Goal: Task Accomplishment & Management: Manage account settings

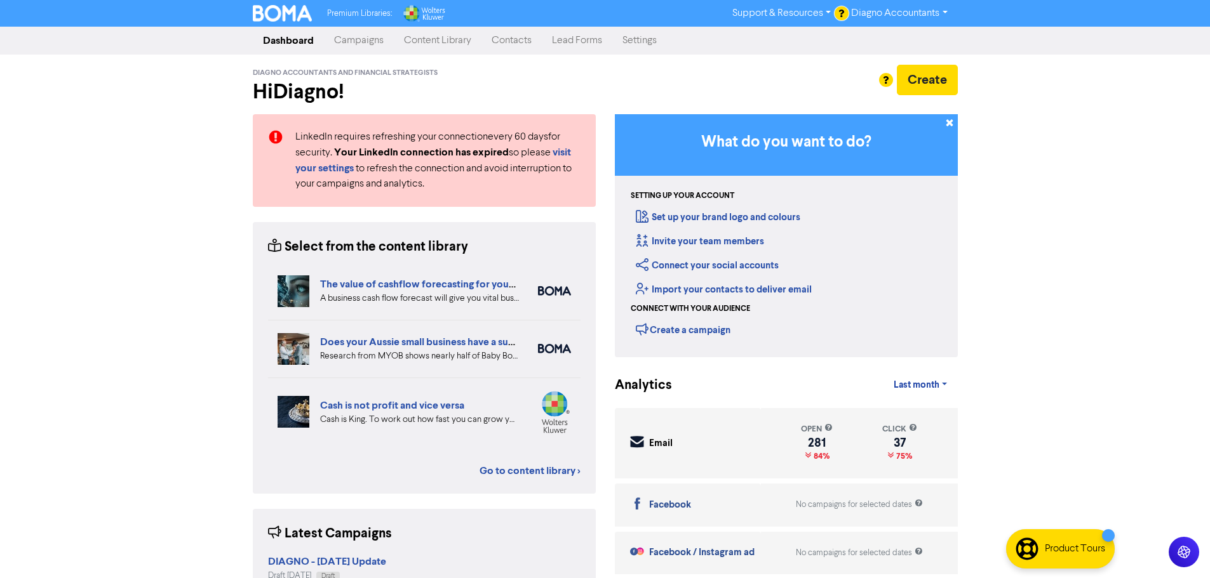
click at [361, 32] on link "Campaigns" at bounding box center [359, 40] width 70 height 25
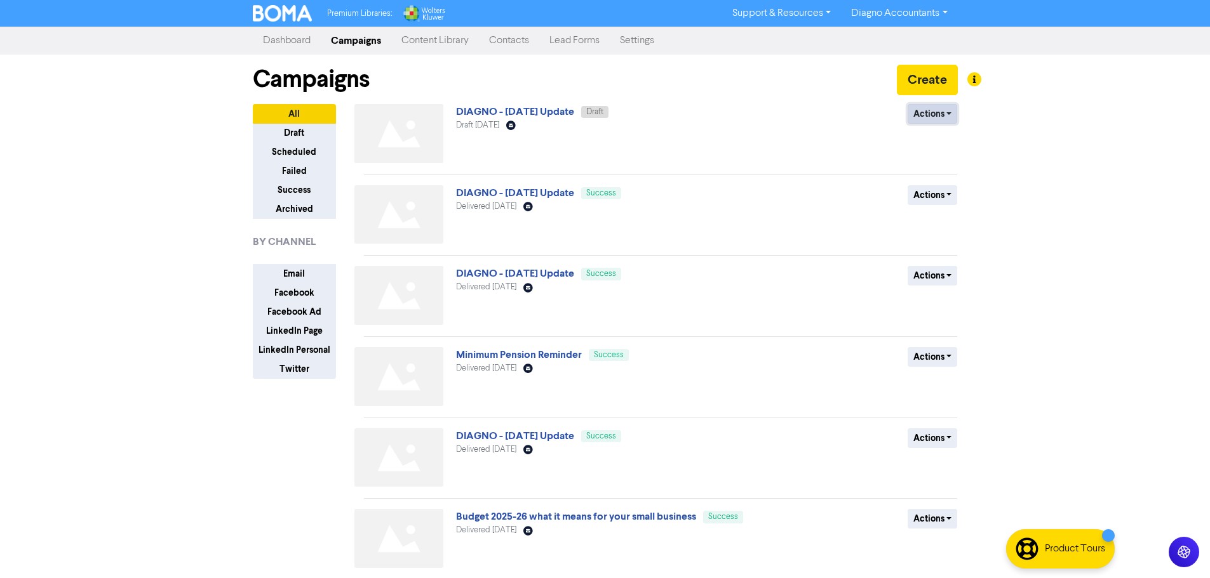
click at [938, 119] on button "Actions" at bounding box center [932, 114] width 50 height 20
click at [552, 114] on link "DIAGNO - [DATE] Update" at bounding box center [515, 111] width 118 height 13
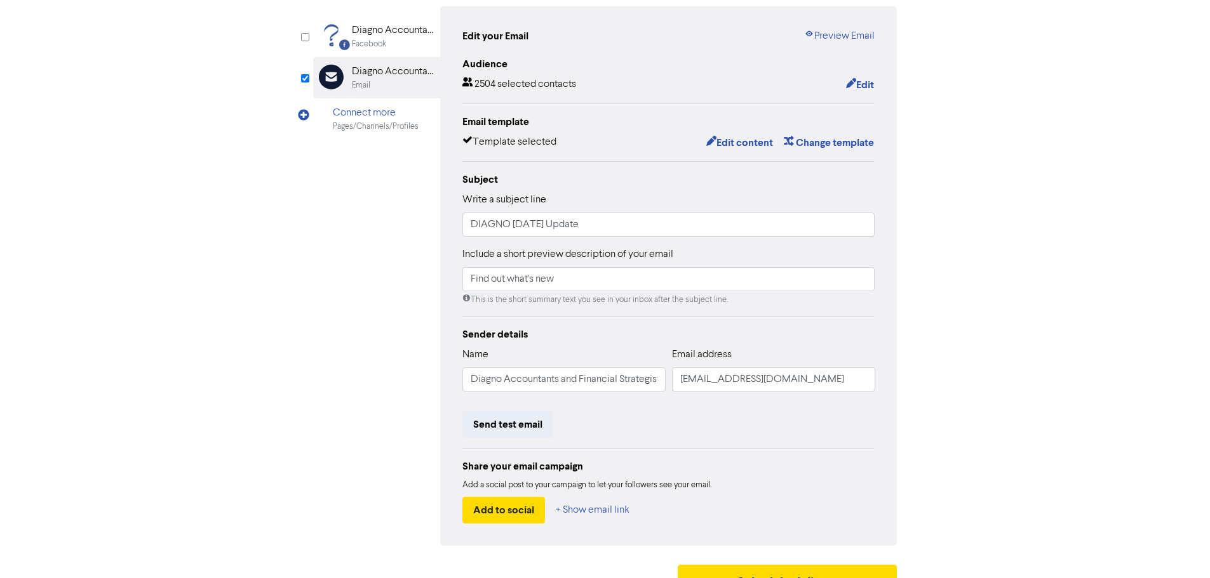
scroll to position [149, 0]
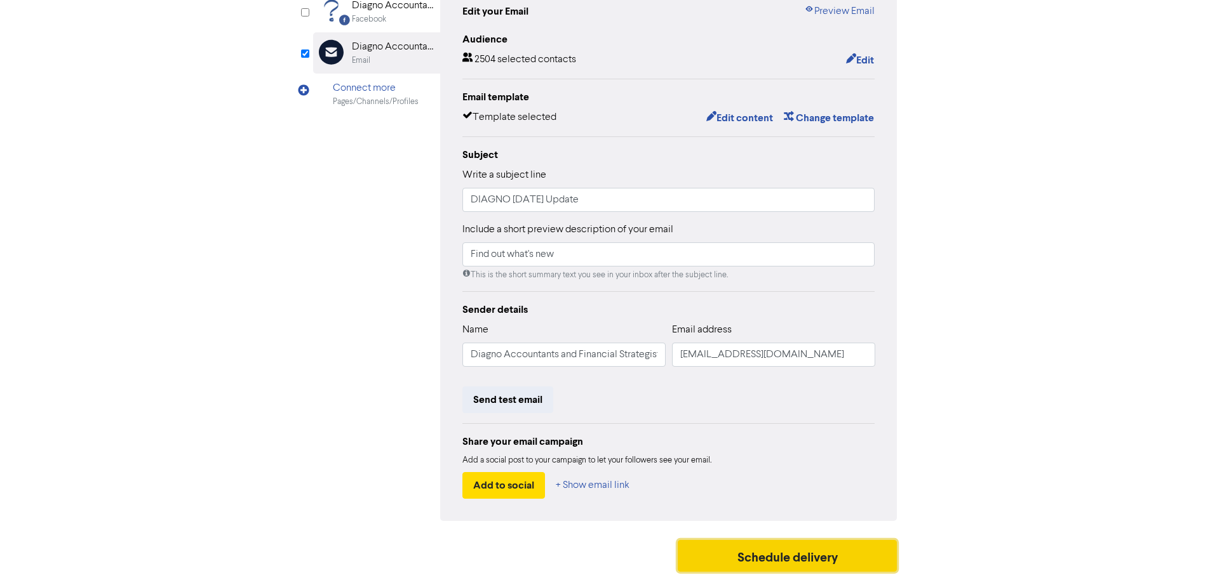
click at [799, 569] on button "Schedule delivery" at bounding box center [788, 556] width 220 height 32
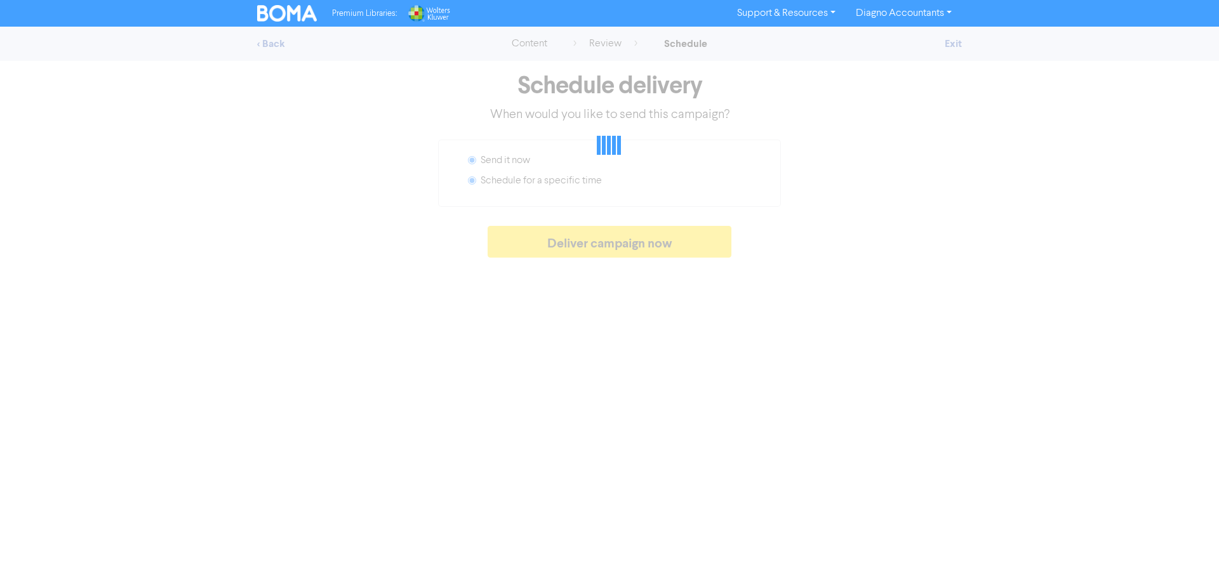
radio input "false"
radio input "true"
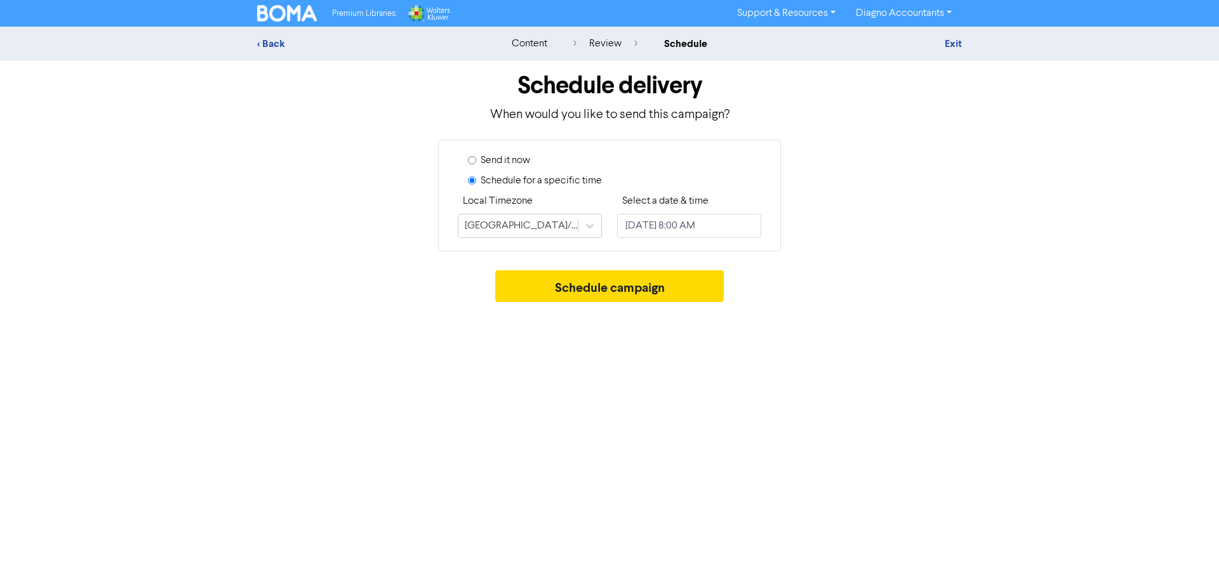
click at [504, 158] on label "Send it now" at bounding box center [506, 160] width 50 height 15
click at [476, 158] on input "Send it now" at bounding box center [472, 160] width 8 height 8
radio input "true"
radio input "false"
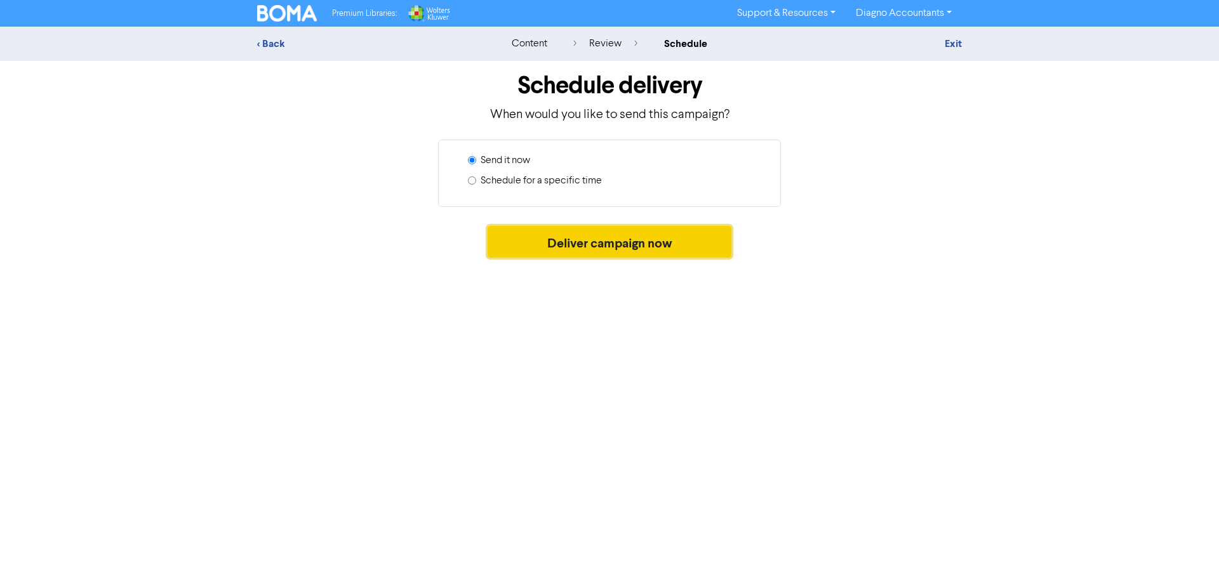
click at [621, 243] on button "Deliver campaign now" at bounding box center [610, 242] width 244 height 32
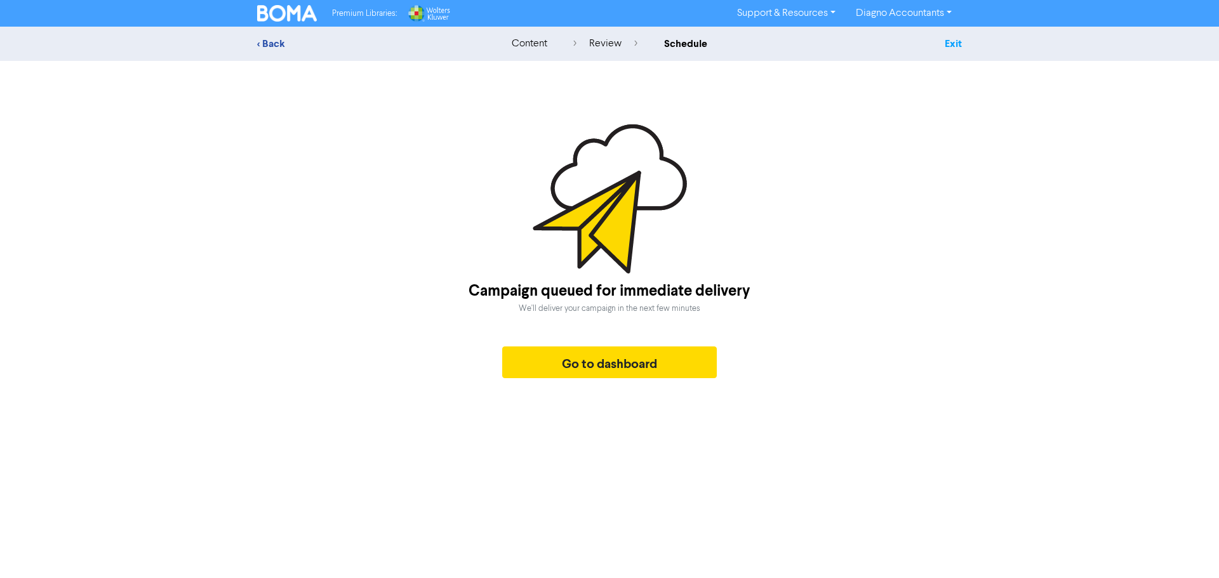
click at [956, 49] on link "Exit" at bounding box center [953, 43] width 17 height 13
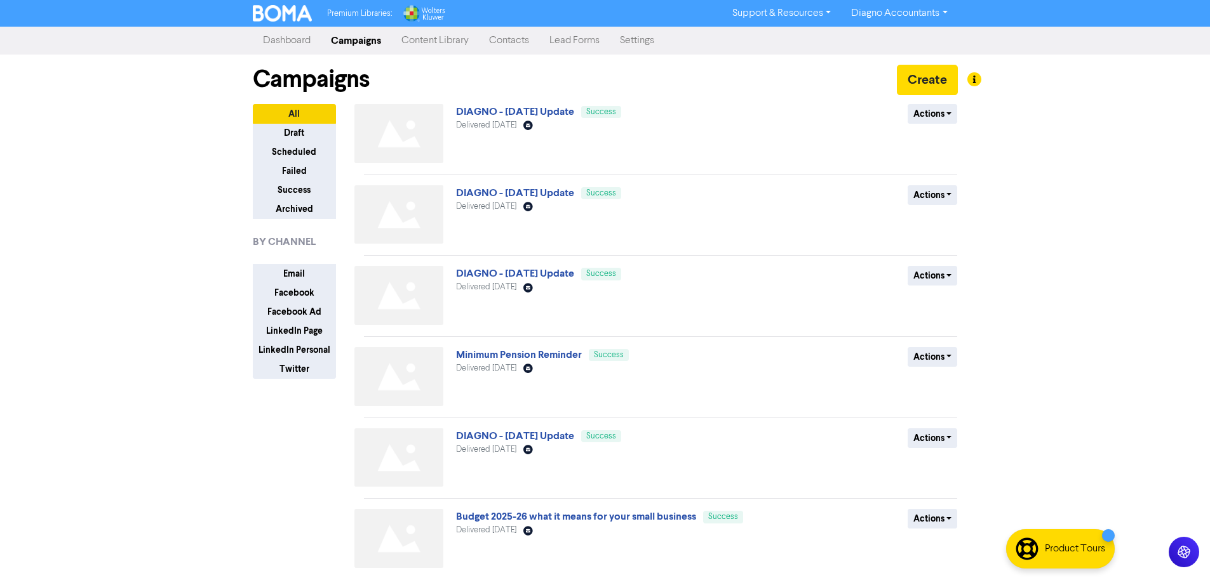
click at [898, 13] on link "Diagno Accountants" at bounding box center [899, 13] width 116 height 20
click at [864, 33] on button "Log Out" at bounding box center [891, 37] width 100 height 15
